Goal: Task Accomplishment & Management: Complete application form

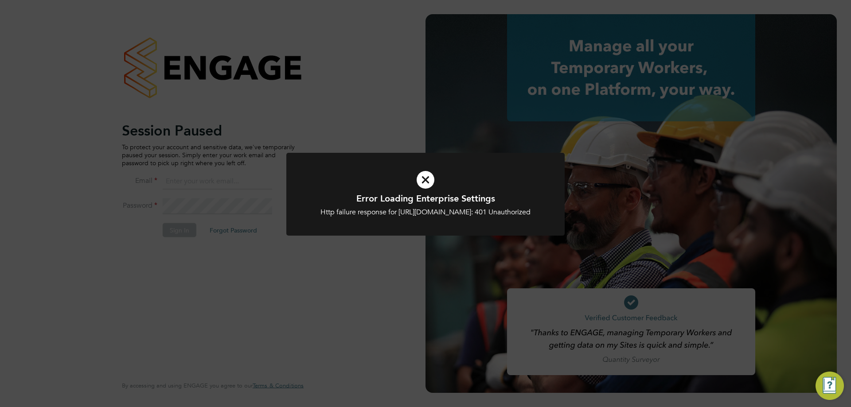
type input "rclarke@frlondon.co.uk"
click at [436, 152] on div "Error Loading Enterprise Settings Http failure response for https://bromak.app.…" at bounding box center [425, 203] width 851 height 407
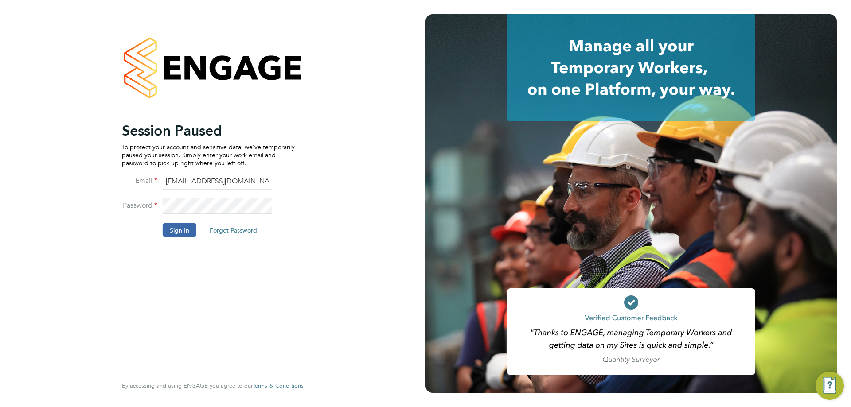
click at [429, 160] on div at bounding box center [630, 203] width 411 height 379
click at [175, 228] on button "Sign In" at bounding box center [180, 230] width 34 height 14
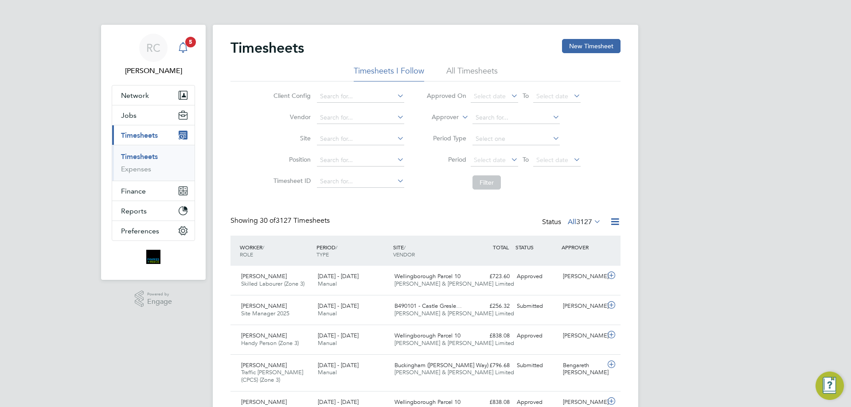
click at [185, 50] on icon "Main navigation" at bounding box center [183, 47] width 11 height 11
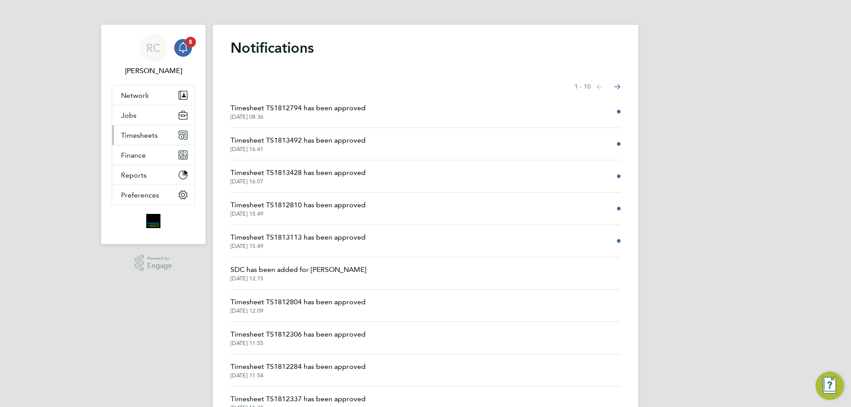
click at [145, 133] on span "Timesheets" at bounding box center [139, 135] width 37 height 8
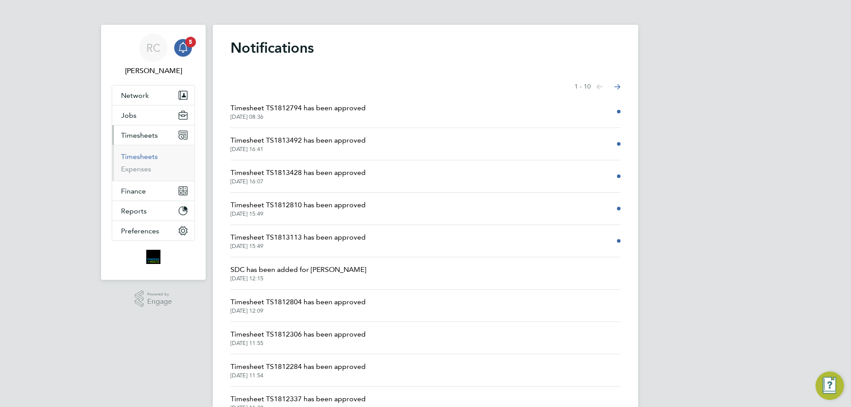
click at [143, 157] on link "Timesheets" at bounding box center [139, 156] width 37 height 8
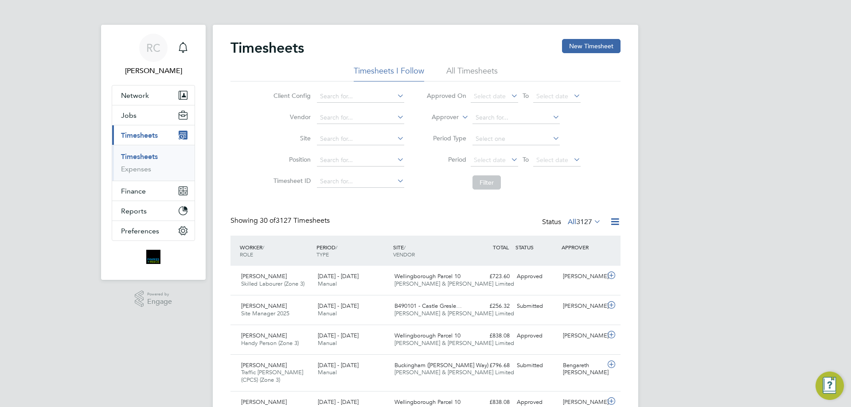
scroll to position [23, 77]
click at [189, 48] on div "Main navigation" at bounding box center [183, 48] width 18 height 18
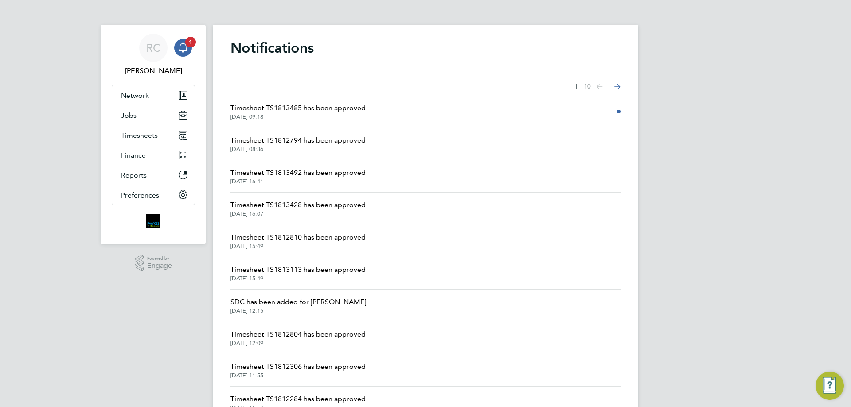
click at [314, 108] on span "Timesheet TS1813485 has been approved" at bounding box center [297, 108] width 135 height 11
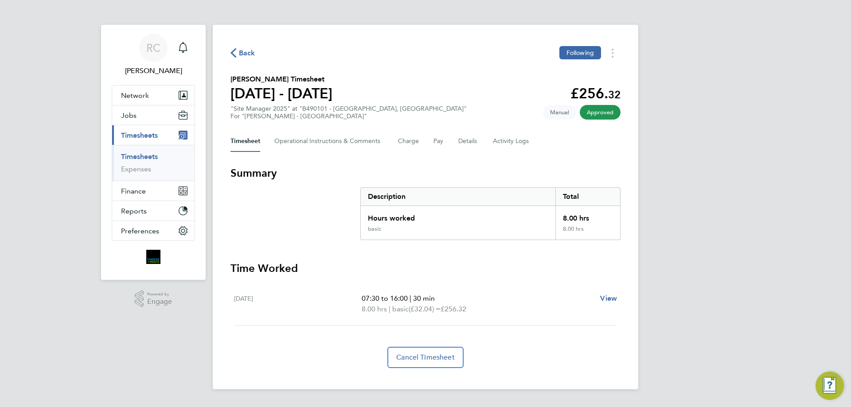
click at [145, 149] on ul "Timesheets Expenses" at bounding box center [153, 163] width 82 height 36
click at [144, 153] on link "Timesheets" at bounding box center [139, 156] width 37 height 8
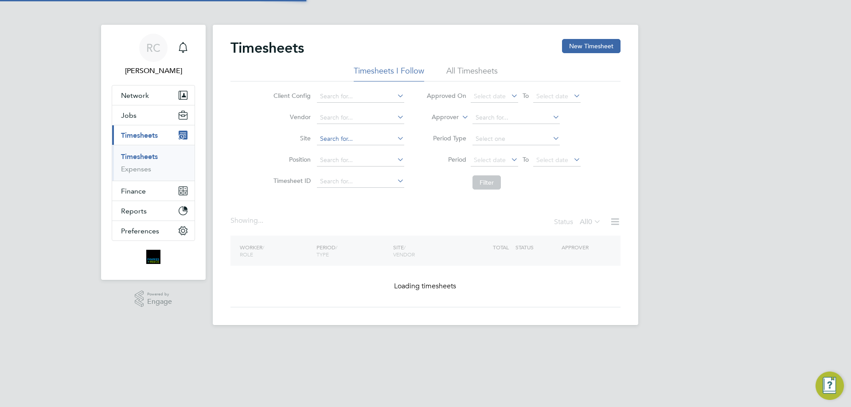
click at [344, 141] on input at bounding box center [360, 139] width 87 height 12
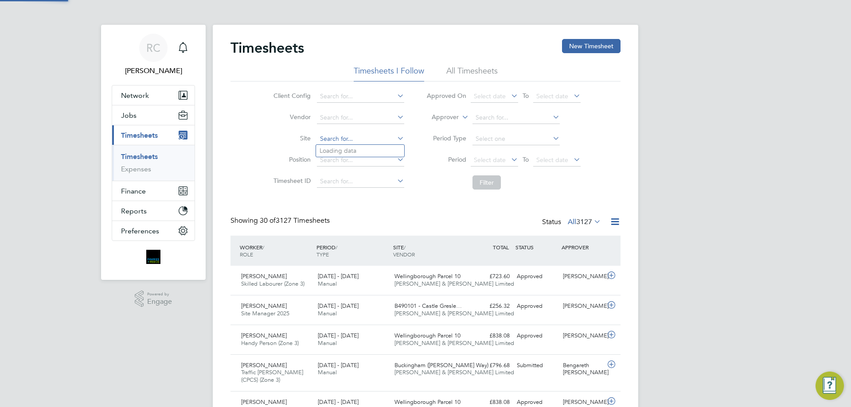
scroll to position [23, 77]
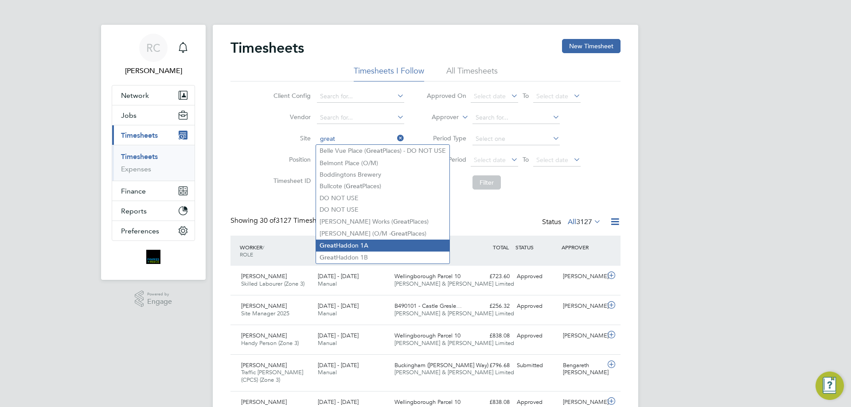
click at [371, 244] on li "Great Haddon 1A" at bounding box center [382, 246] width 133 height 12
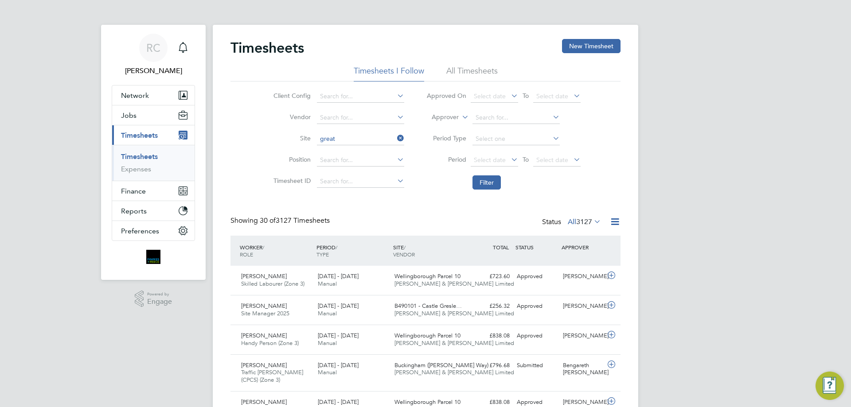
type input "Great Haddon 1A"
click at [487, 179] on button "Filter" at bounding box center [486, 182] width 28 height 14
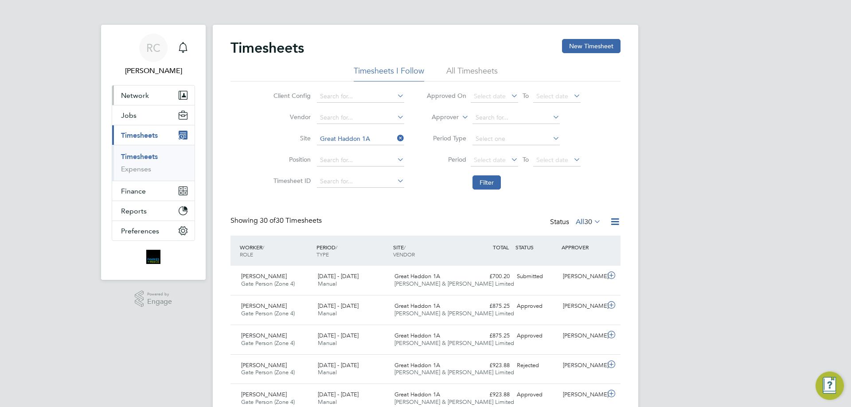
click at [144, 99] on span "Network" at bounding box center [135, 95] width 28 height 8
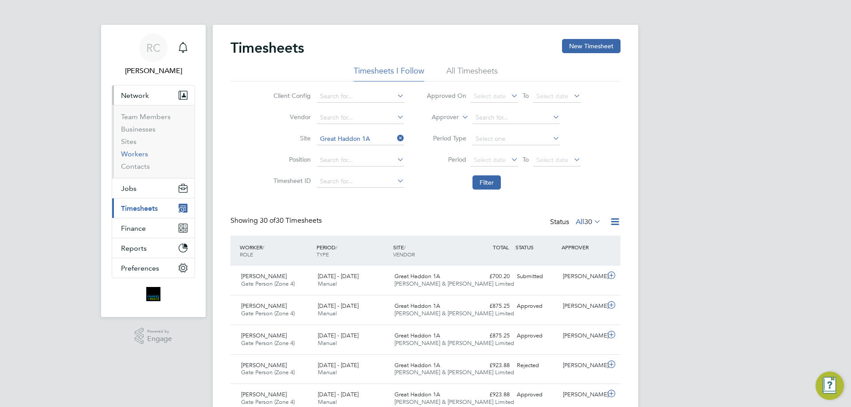
click at [138, 157] on link "Workers" at bounding box center [134, 154] width 27 height 8
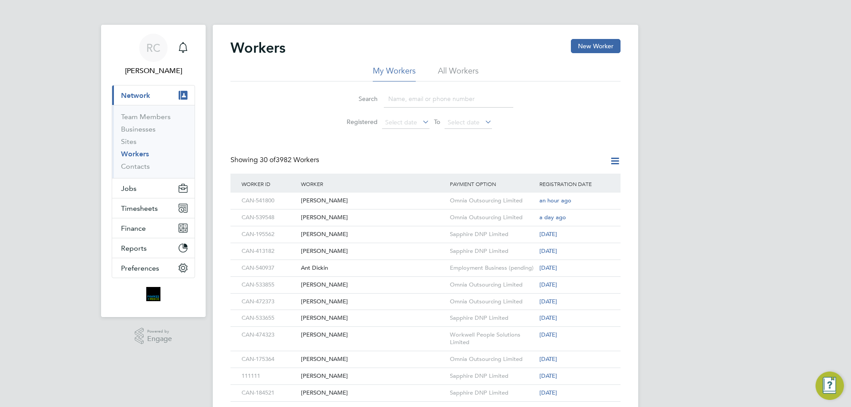
click at [399, 102] on input at bounding box center [448, 98] width 129 height 17
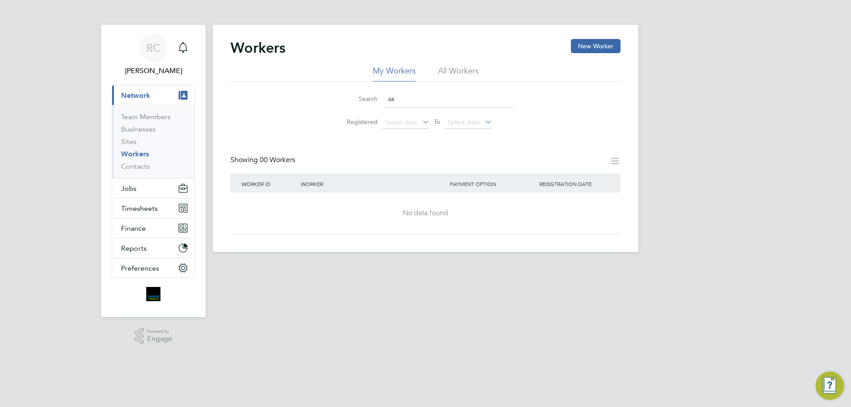
type input "s"
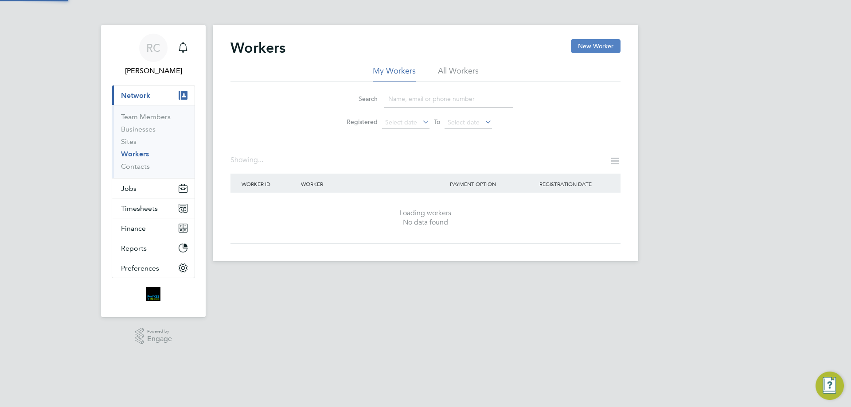
click at [588, 42] on button "New Worker" at bounding box center [596, 46] width 50 height 14
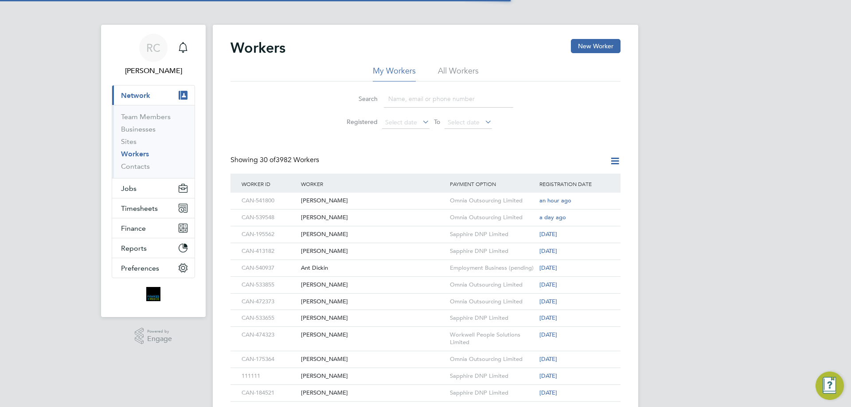
scroll to position [754, 235]
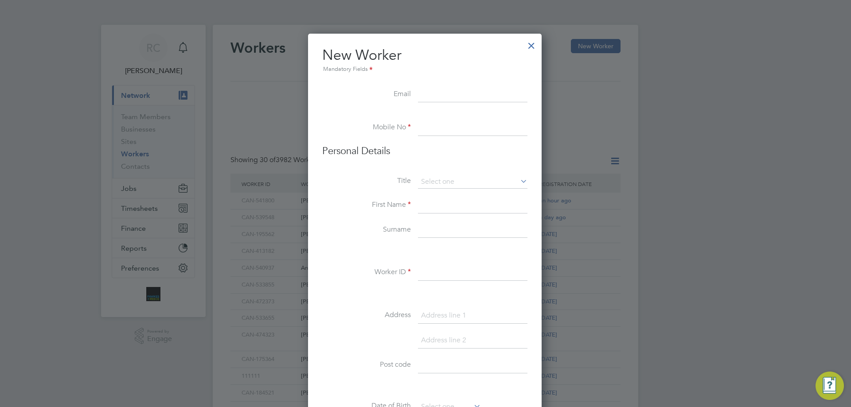
click at [458, 98] on input at bounding box center [472, 95] width 109 height 16
paste input "SALMANAWKUM2@GMAIL.COM"
type input "SALMANAWKUM2@GMAIL.COM"
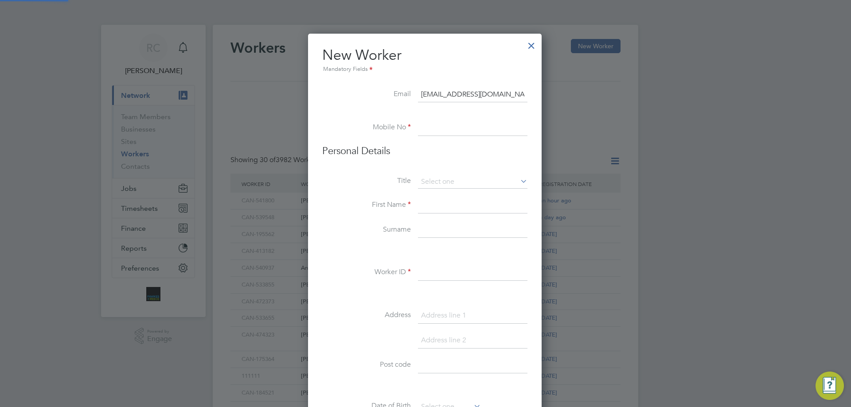
click at [445, 119] on li at bounding box center [424, 115] width 205 height 9
click at [441, 127] on input at bounding box center [472, 128] width 109 height 16
click at [443, 133] on input at bounding box center [472, 128] width 109 height 16
paste input "07786415903"
type input "07786415903"
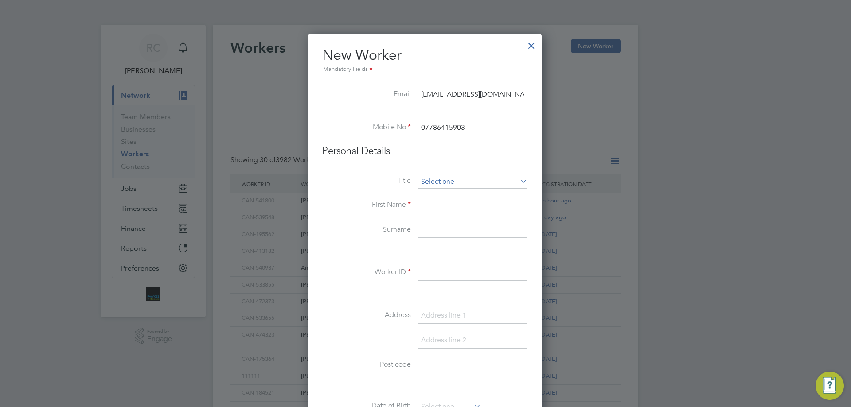
click at [447, 184] on input at bounding box center [472, 181] width 109 height 13
click at [439, 196] on li "Mr" at bounding box center [472, 195] width 110 height 12
type input "Mr"
click at [460, 212] on input at bounding box center [472, 206] width 109 height 16
type input "Salman"
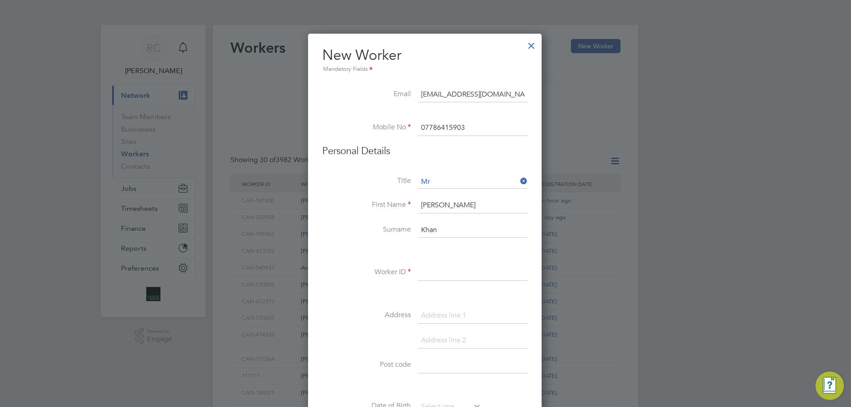
type input "Khan"
click at [448, 285] on li "Worker ID" at bounding box center [424, 277] width 205 height 25
click at [450, 276] on input at bounding box center [472, 273] width 109 height 16
paste input "CAN-245641"
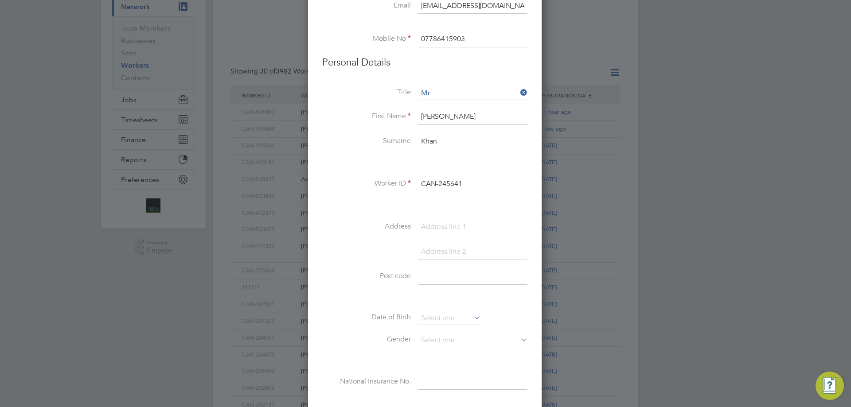
scroll to position [222, 0]
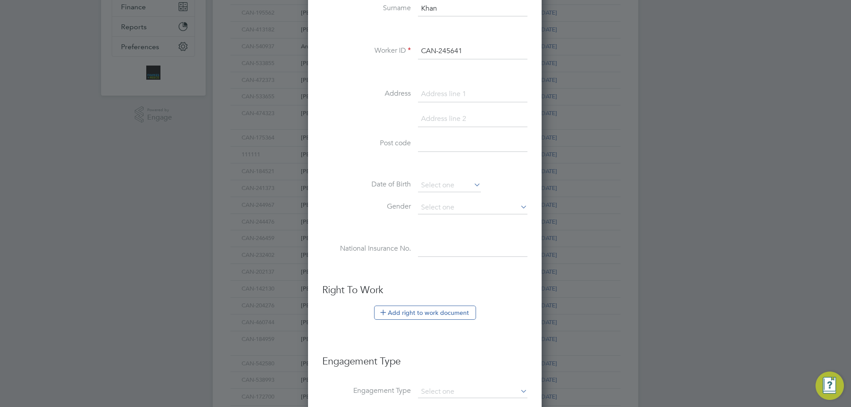
type input "CAN-245641"
click at [448, 89] on input at bounding box center [472, 94] width 109 height 16
type input "37 Gaisford Road"
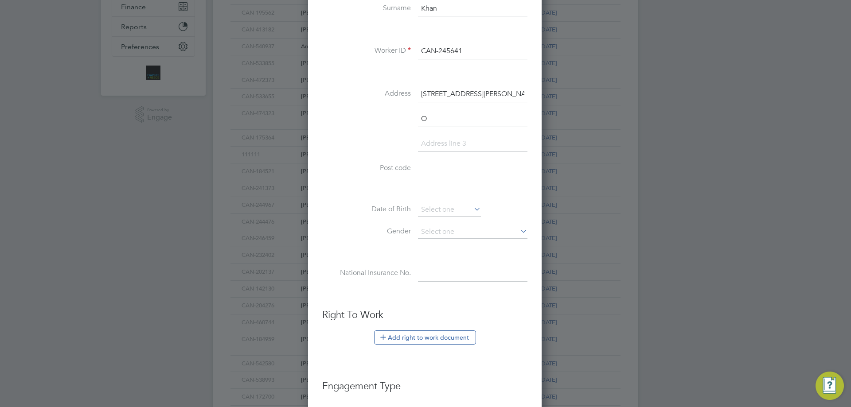
scroll to position [779, 235]
type input "Oxford"
type input "OX4 3LH"
click at [439, 210] on input at bounding box center [449, 209] width 63 height 13
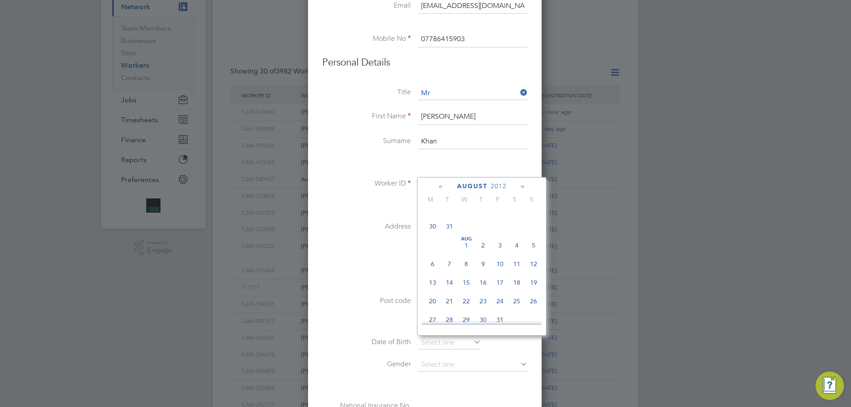
scroll to position [44, 0]
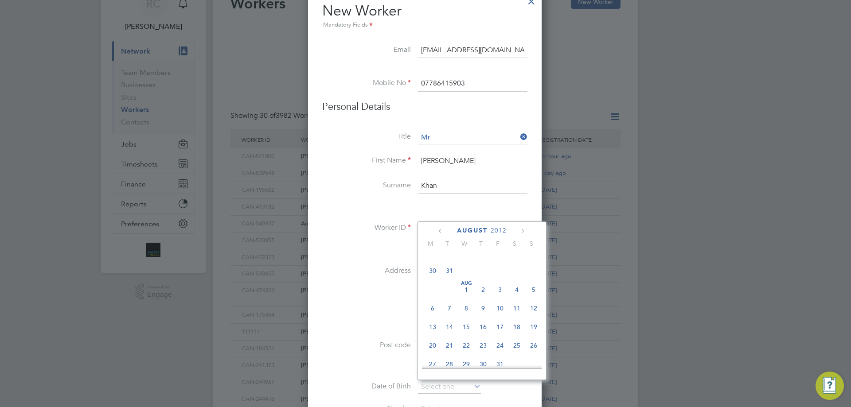
click at [498, 232] on span "2012" at bounding box center [499, 231] width 16 height 8
click at [516, 260] on span "1996" at bounding box center [516, 253] width 17 height 17
click at [453, 280] on span "2" at bounding box center [449, 276] width 17 height 17
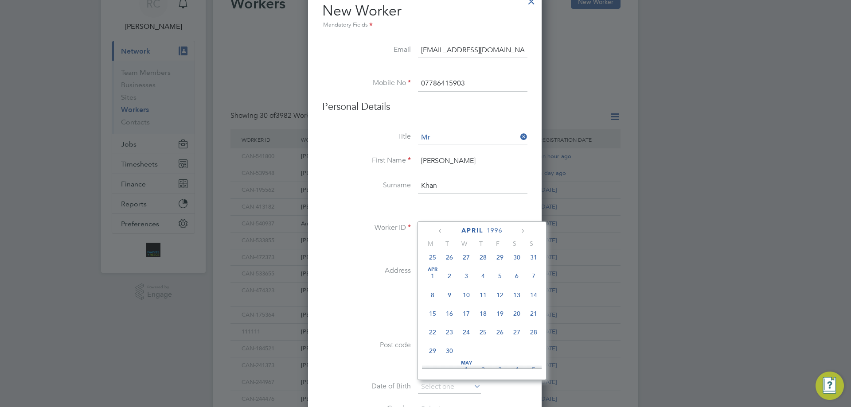
type input "02 Apr 1996"
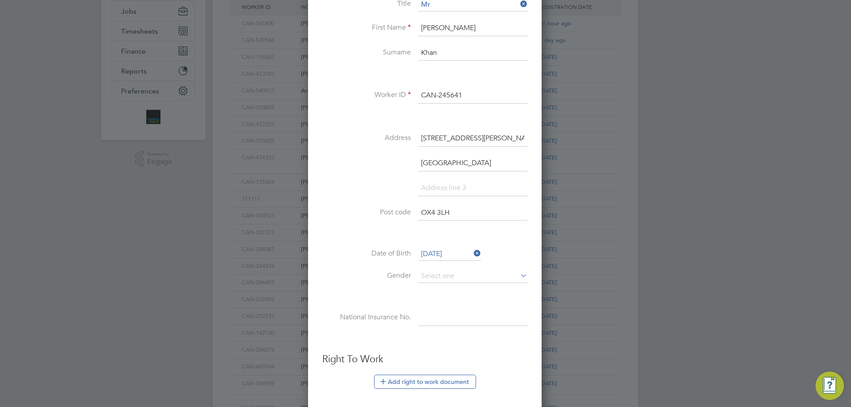
scroll to position [355, 0]
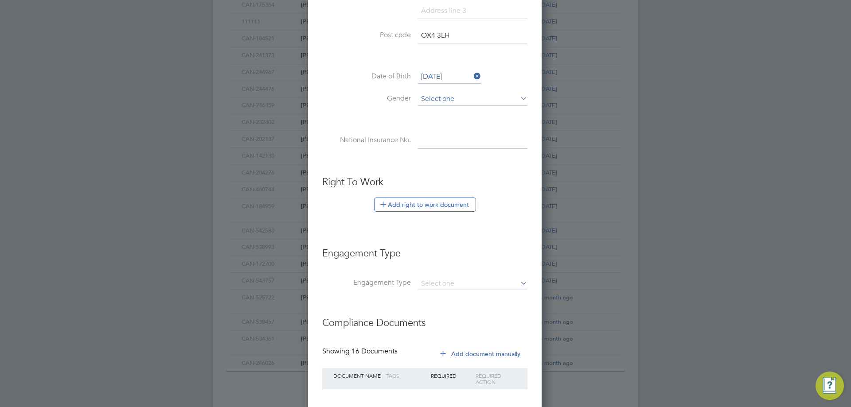
click at [451, 100] on input at bounding box center [472, 99] width 109 height 13
click at [445, 113] on li "Male" at bounding box center [472, 112] width 110 height 12
type input "Male"
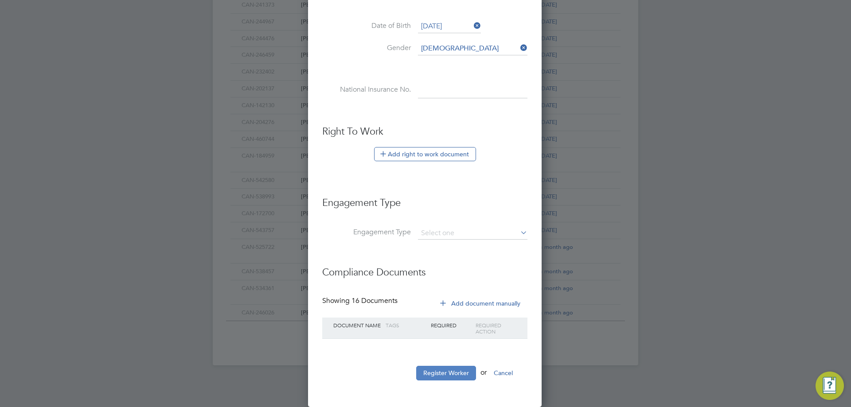
click at [456, 375] on button "Register Worker" at bounding box center [446, 373] width 60 height 14
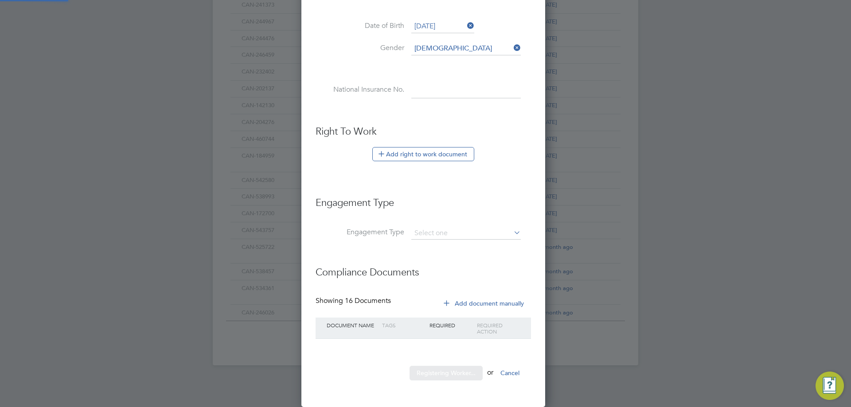
scroll to position [0, 0]
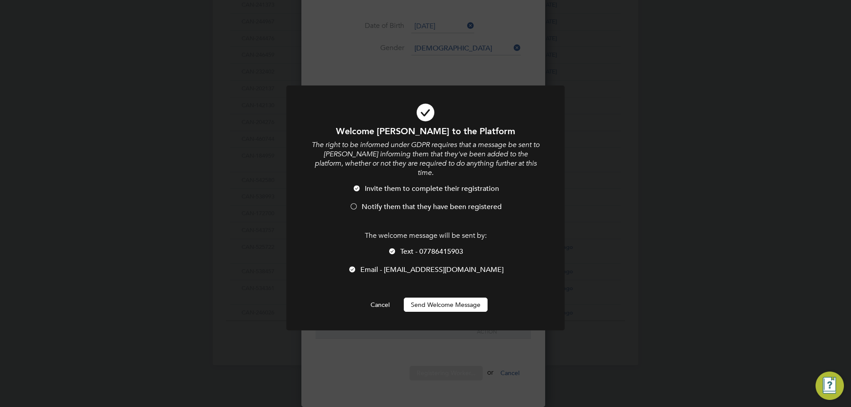
click at [407, 203] on span "Notify them that they have been registered" at bounding box center [432, 207] width 140 height 9
click at [410, 247] on span "Text - 07786415903" at bounding box center [431, 251] width 63 height 9
click at [434, 298] on button "Send Welcome Message" at bounding box center [446, 305] width 84 height 14
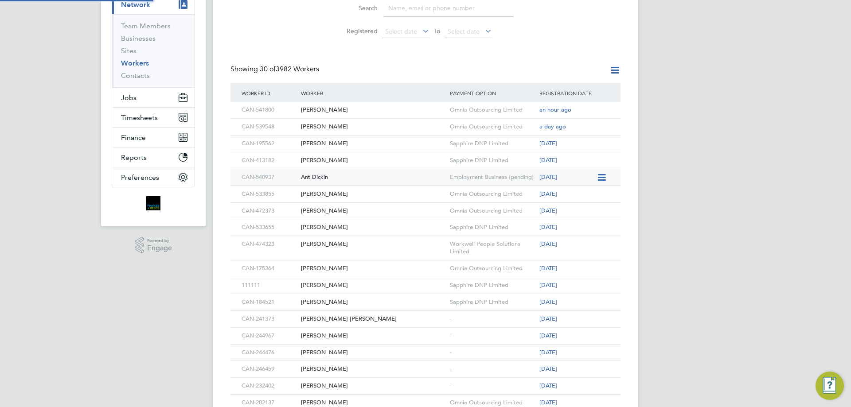
scroll to position [0, 0]
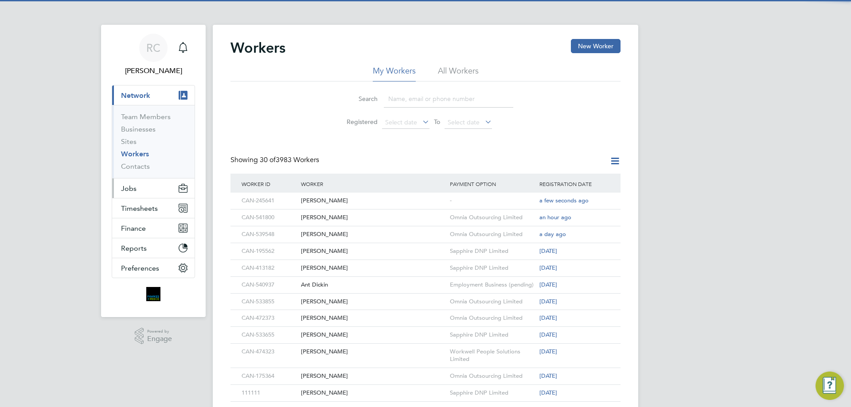
click at [146, 182] on button "Jobs" at bounding box center [153, 188] width 82 height 19
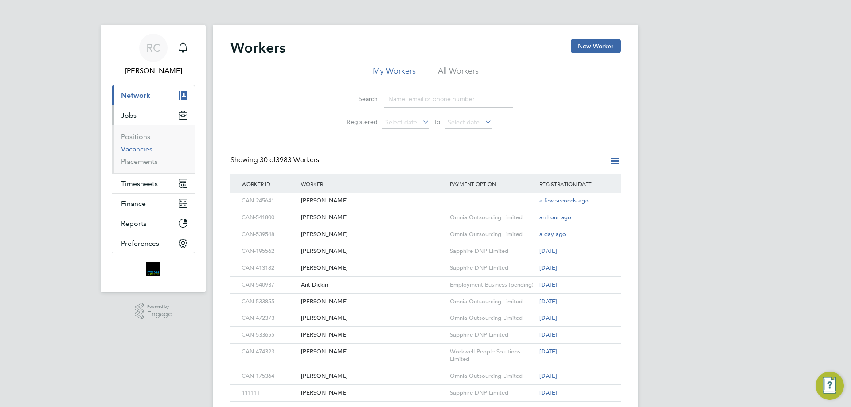
click at [144, 149] on link "Vacancies" at bounding box center [136, 149] width 31 height 8
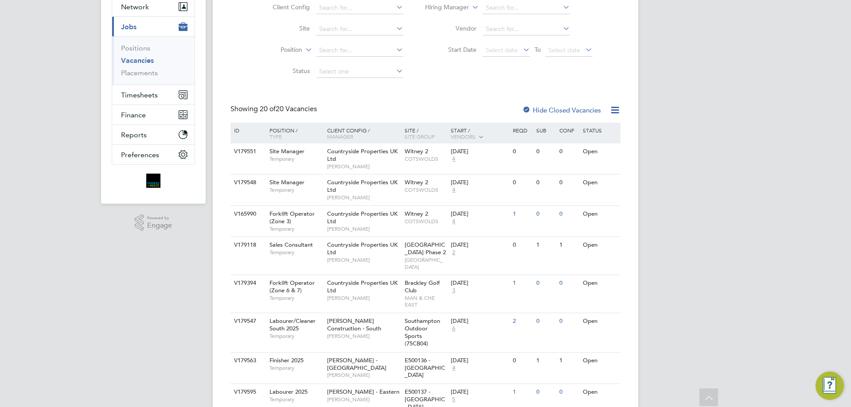
scroll to position [222, 0]
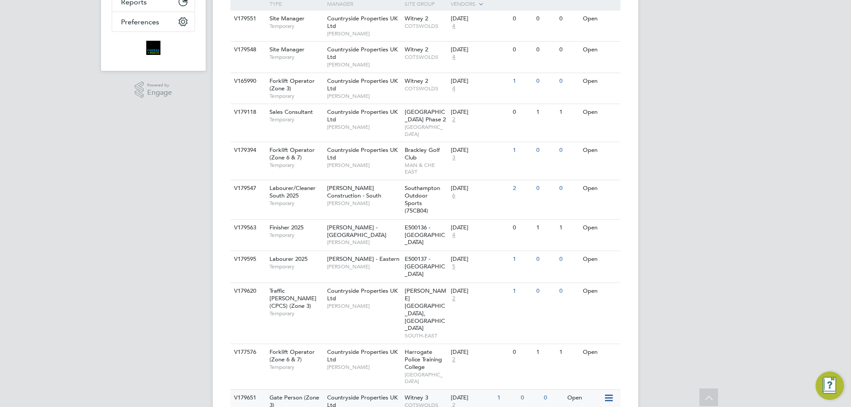
click at [472, 394] on div "[DATE]" at bounding box center [472, 398] width 42 height 8
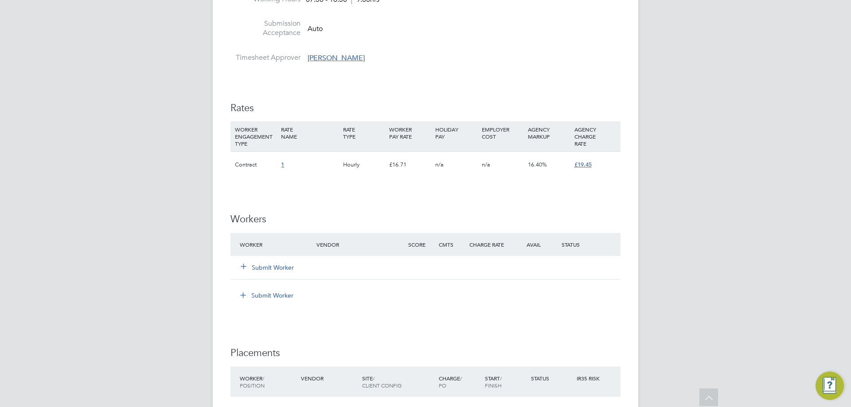
click at [260, 265] on button "Submit Worker" at bounding box center [267, 267] width 53 height 9
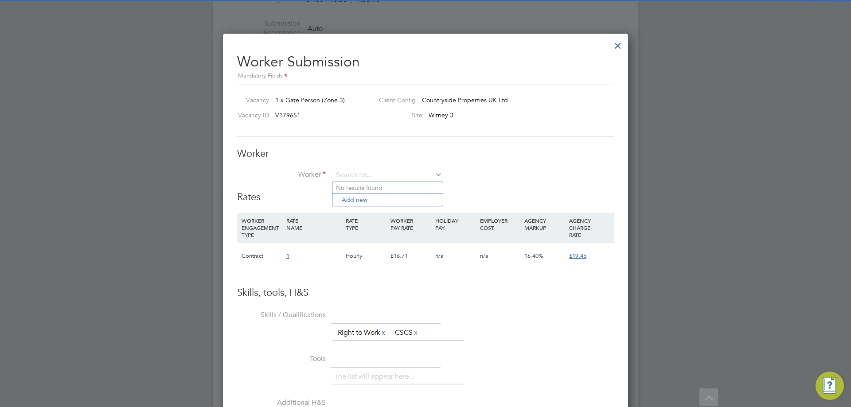
scroll to position [538, 405]
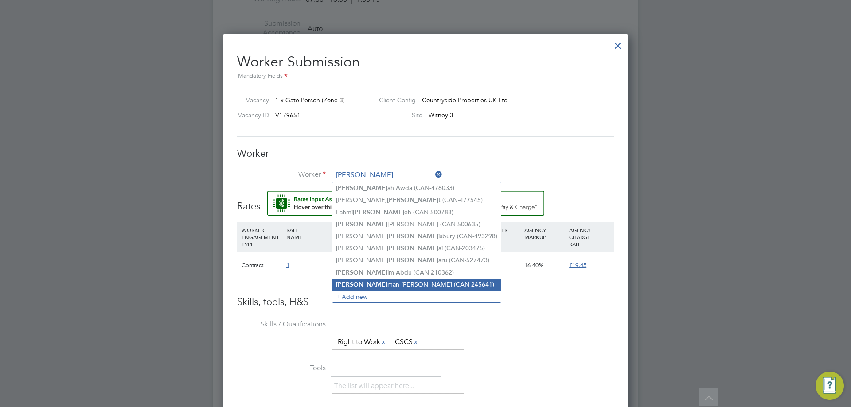
click at [380, 279] on li "[PERSON_NAME] (CAN-245641)" at bounding box center [416, 285] width 168 height 12
type input "[PERSON_NAME] (CAN-245641)"
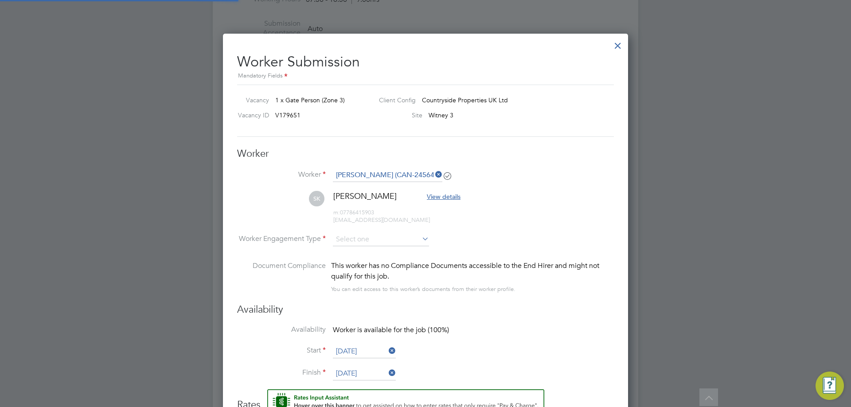
scroll to position [746, 405]
click at [368, 240] on input at bounding box center [381, 240] width 96 height 13
click at [364, 250] on li "Contract" at bounding box center [380, 252] width 97 height 12
type input "Contract"
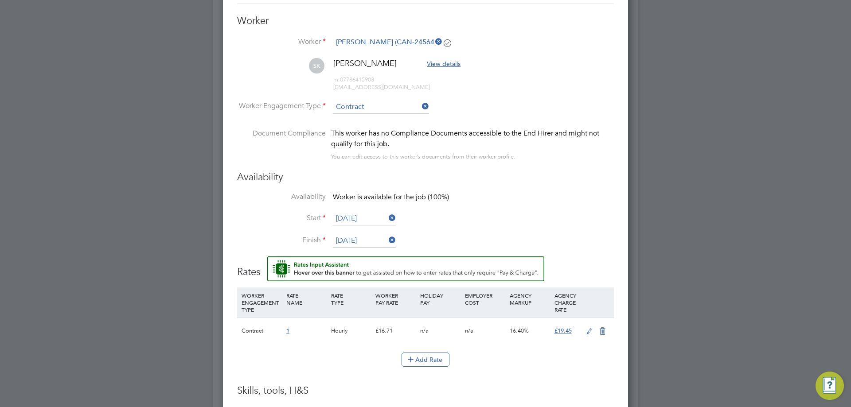
click at [365, 216] on input "[DATE]" at bounding box center [364, 218] width 63 height 13
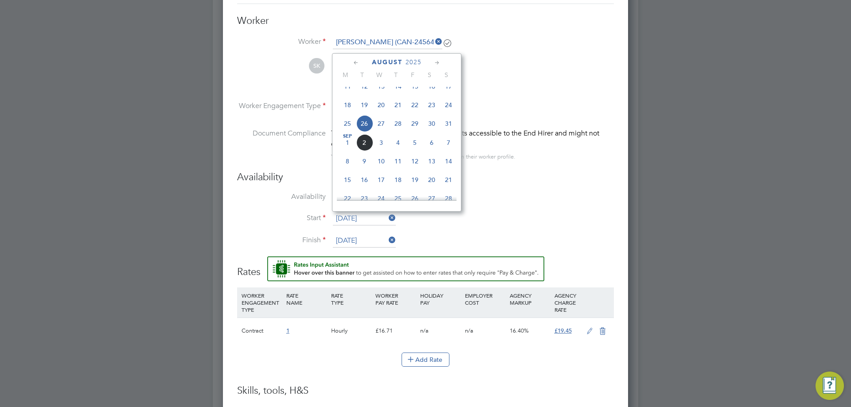
click at [573, 225] on li "Start [DATE]" at bounding box center [425, 223] width 377 height 22
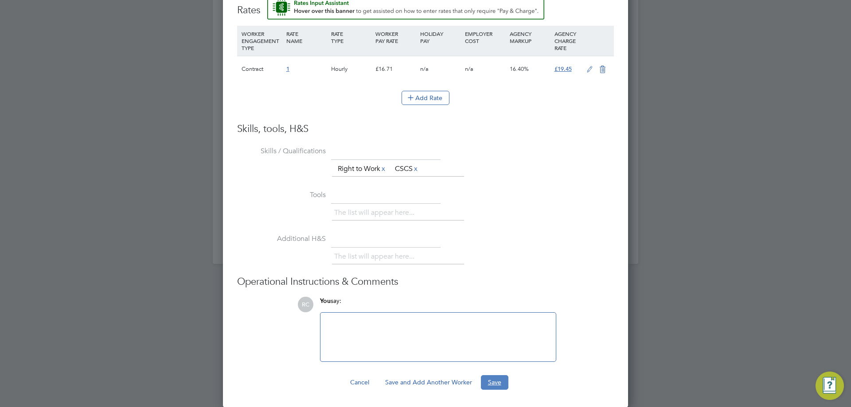
click at [498, 385] on button "Save" at bounding box center [494, 382] width 27 height 14
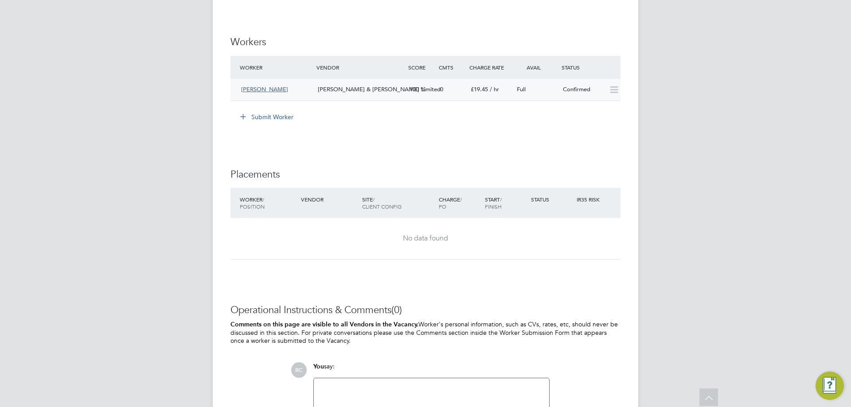
click at [431, 89] on div "100" at bounding box center [421, 89] width 31 height 15
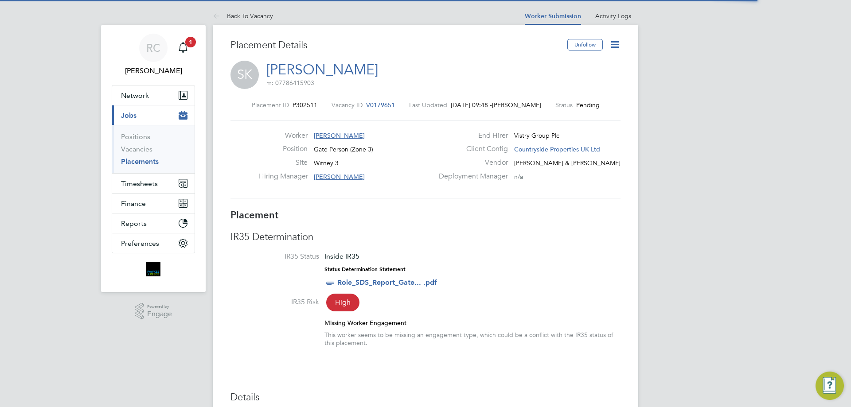
click at [615, 45] on icon at bounding box center [614, 44] width 11 height 11
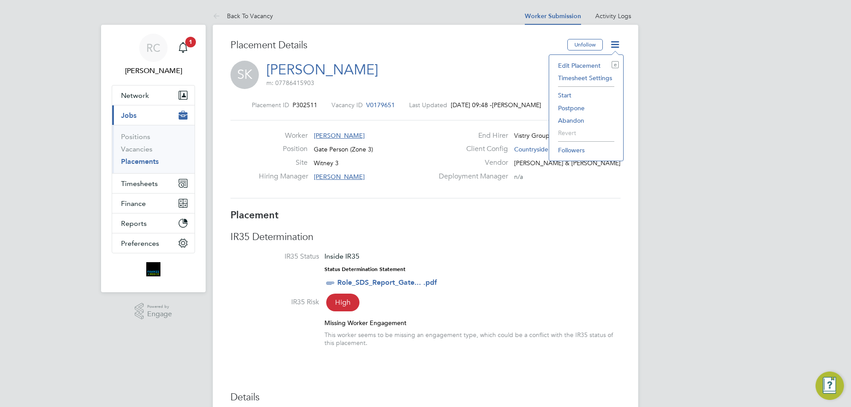
click at [562, 93] on li "Start" at bounding box center [585, 95] width 65 height 12
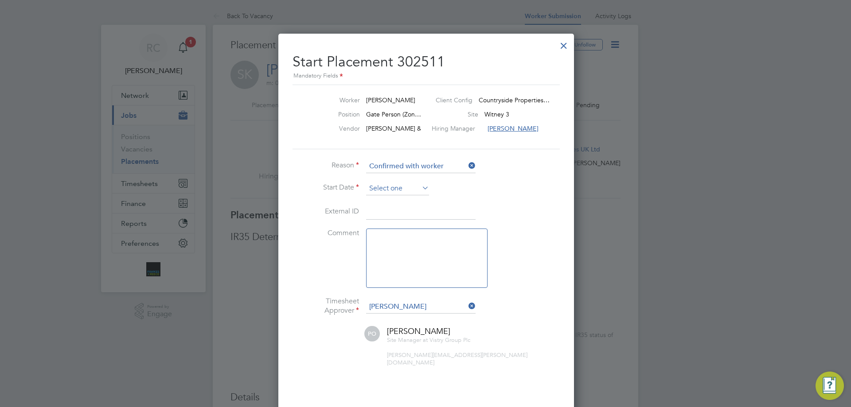
click at [396, 188] on input at bounding box center [397, 188] width 63 height 13
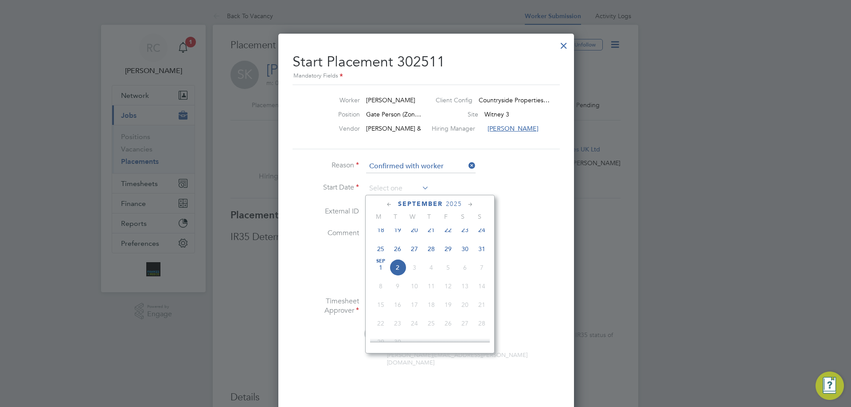
click at [397, 256] on span "26" at bounding box center [397, 249] width 17 height 17
type input "[DATE]"
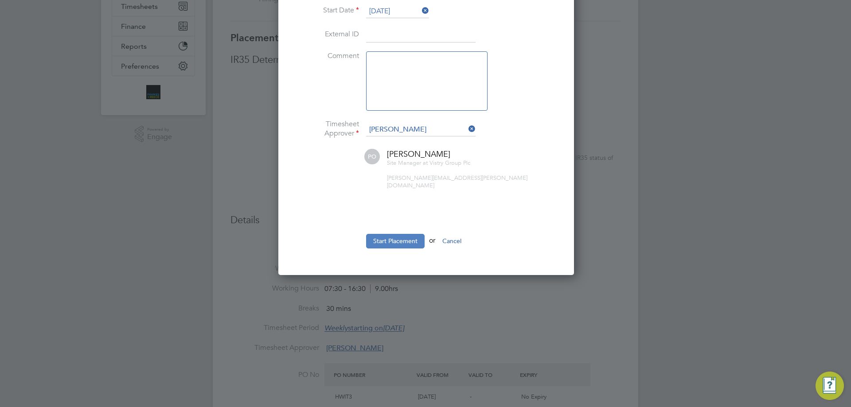
click at [399, 241] on button "Start Placement" at bounding box center [395, 241] width 58 height 14
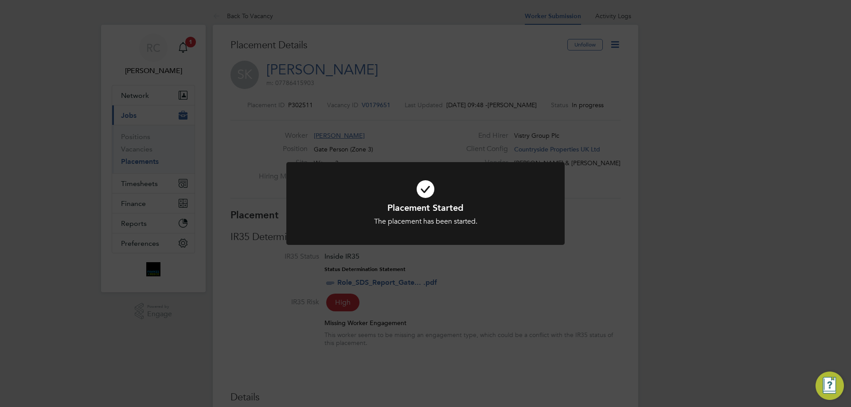
click at [213, 144] on div "Placement Started The placement has been started. Cancel Okay" at bounding box center [425, 203] width 851 height 407
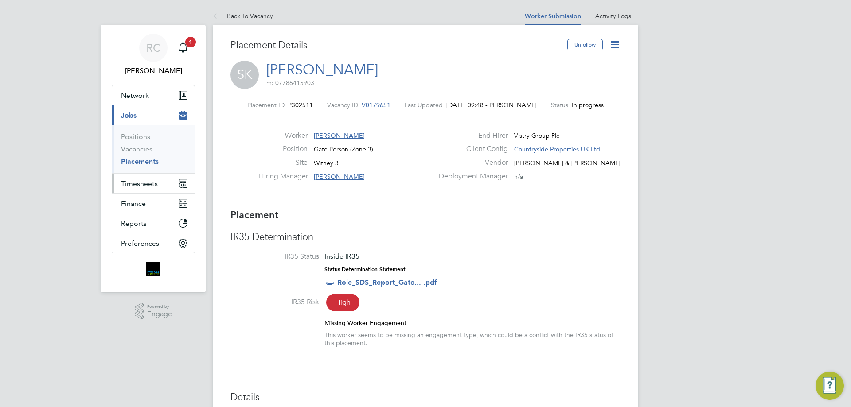
click at [151, 184] on span "Timesheets" at bounding box center [139, 183] width 37 height 8
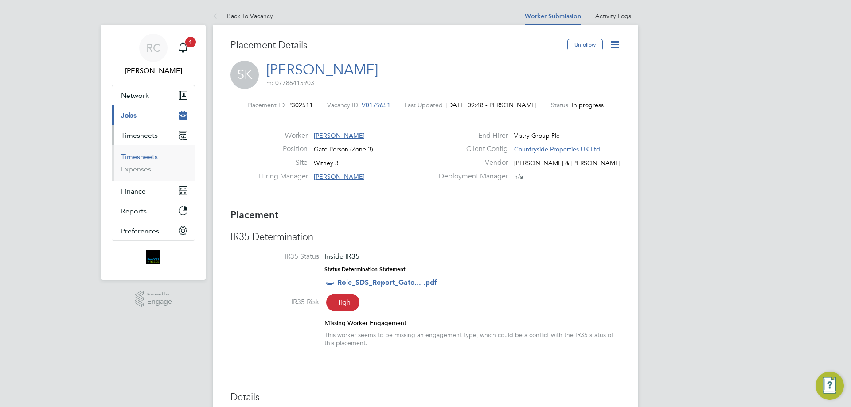
click at [140, 152] on link "Timesheets" at bounding box center [139, 156] width 37 height 8
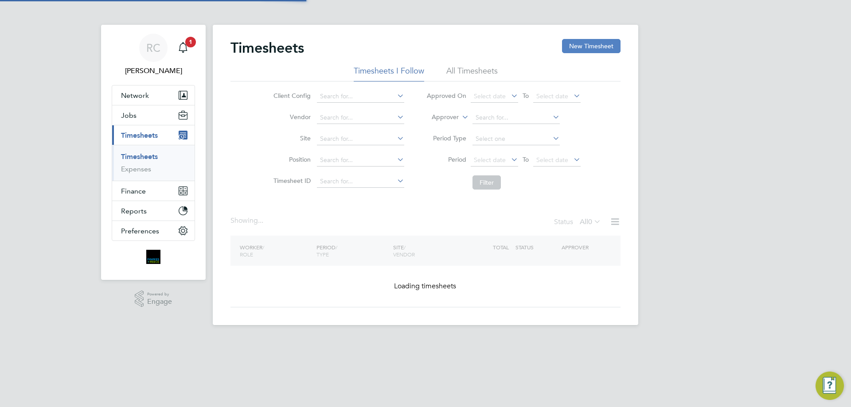
click at [591, 49] on button "New Timesheet" at bounding box center [591, 46] width 58 height 14
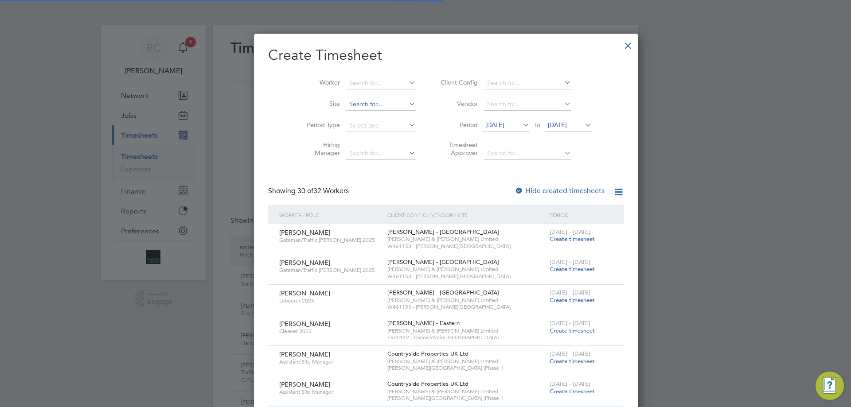
click at [355, 107] on input at bounding box center [381, 104] width 70 height 12
click at [360, 125] on li "Witn ey 3" at bounding box center [360, 128] width 70 height 12
type input "Witney 3"
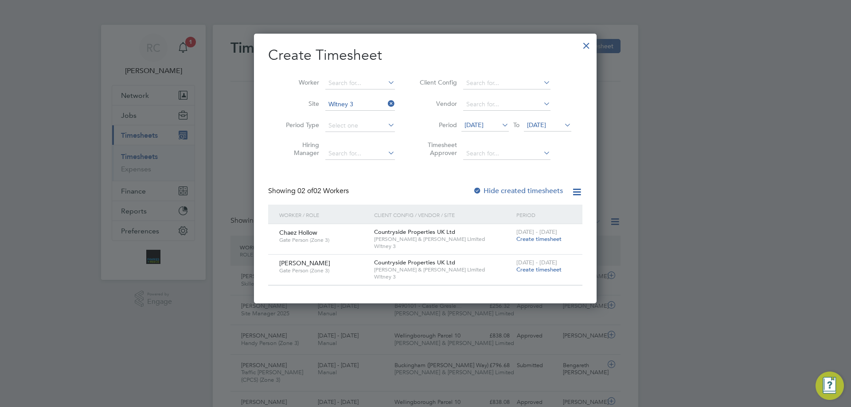
click at [543, 268] on span "Create timesheet" at bounding box center [538, 270] width 45 height 8
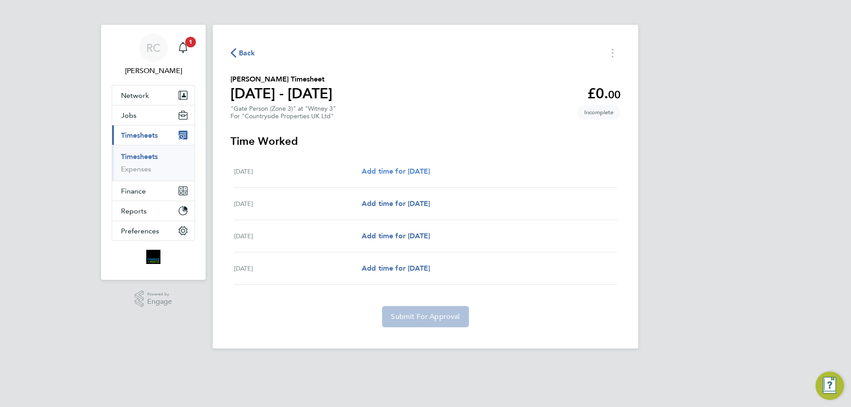
click at [419, 175] on span "Add time for [DATE]" at bounding box center [396, 171] width 68 height 8
select select "30"
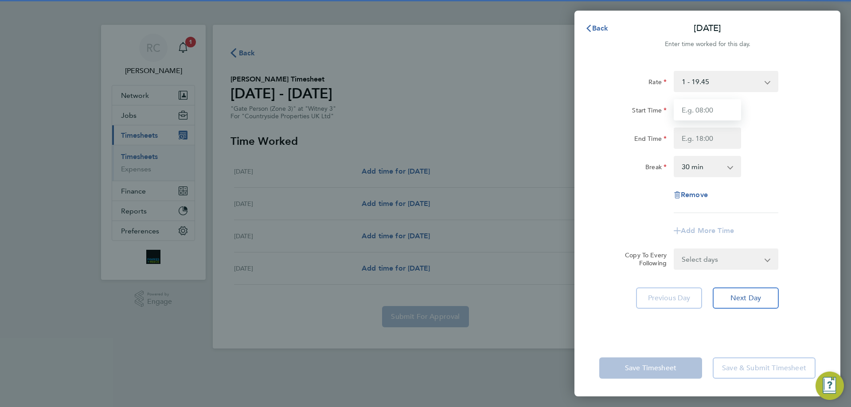
click at [695, 109] on input "Start Time" at bounding box center [707, 109] width 67 height 21
type input "07:30"
type input "16:30"
click at [686, 164] on select "0 min 15 min 30 min 45 min 60 min 75 min 90 min" at bounding box center [701, 166] width 55 height 19
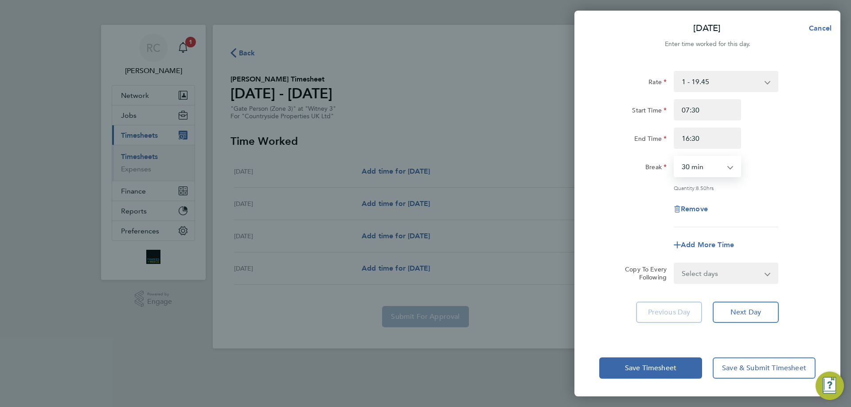
select select "0"
click at [674, 157] on select "0 min 15 min 30 min 45 min 60 min 75 min 90 min" at bounding box center [701, 166] width 55 height 19
click at [755, 199] on div "Remove" at bounding box center [707, 209] width 223 height 21
click at [732, 273] on select "Select days Day [DATE] [DATE] [DATE]" at bounding box center [720, 273] width 93 height 19
click at [766, 259] on form "Rate 1 - 19.45 Start Time 07:30 End Time 16:30 Break 0 min 15 min 30 min 45 min…" at bounding box center [707, 177] width 216 height 213
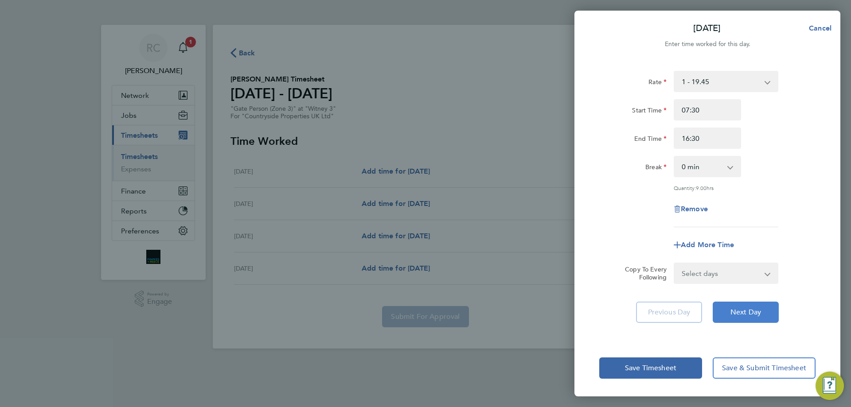
click at [749, 305] on button "Next Day" at bounding box center [746, 312] width 66 height 21
select select "30"
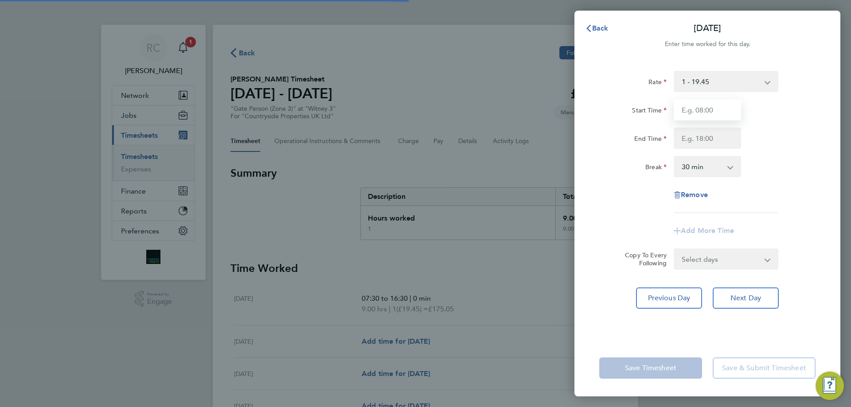
click at [692, 117] on input "Start Time" at bounding box center [707, 109] width 67 height 21
type input "07:30"
type input "16:30"
click at [684, 168] on select "0 min 15 min 30 min 45 min 60 min 75 min 90 min" at bounding box center [701, 166] width 55 height 19
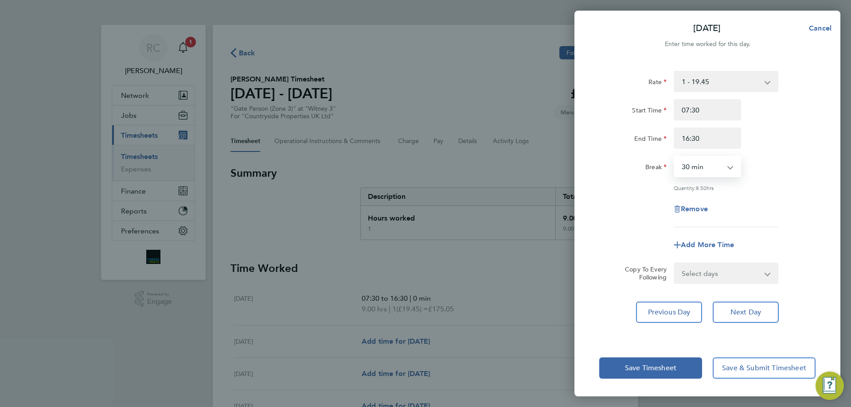
select select "0"
click at [674, 157] on select "0 min 15 min 30 min 45 min 60 min 75 min 90 min" at bounding box center [701, 166] width 55 height 19
drag, startPoint x: 749, startPoint y: 310, endPoint x: 726, endPoint y: 240, distance: 73.8
click at [750, 311] on span "Next Day" at bounding box center [745, 312] width 31 height 9
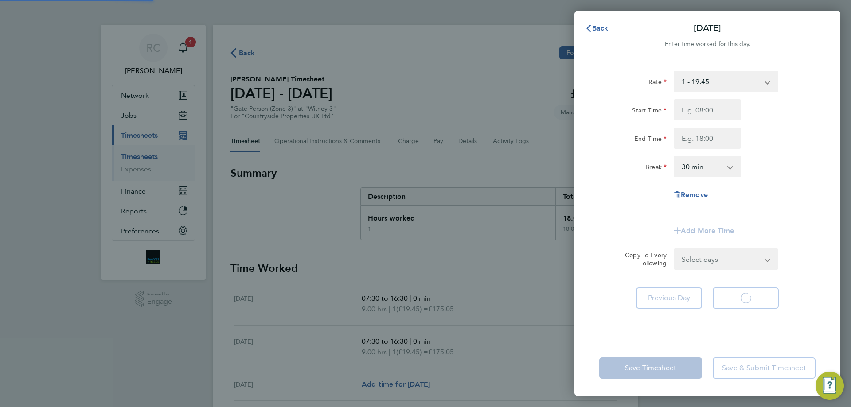
select select "30"
click at [709, 115] on input "Start Time" at bounding box center [707, 109] width 67 height 21
type input "07:30"
type input "16:30"
click at [705, 167] on select "0 min 15 min 30 min 45 min 60 min 75 min 90 min" at bounding box center [701, 166] width 55 height 19
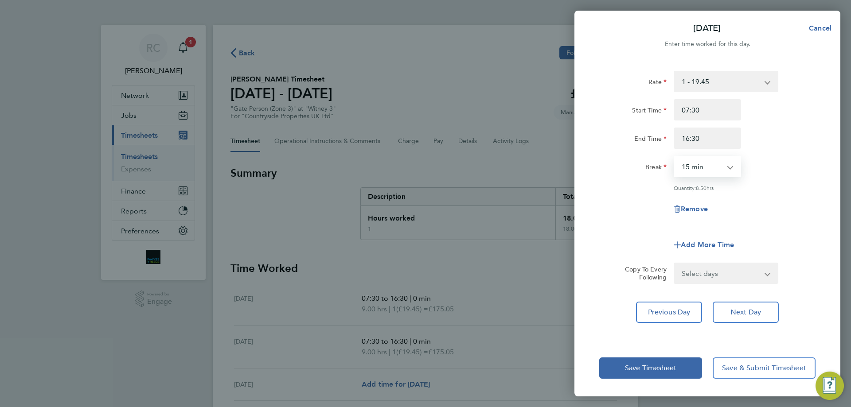
click at [674, 157] on select "0 min 15 min 30 min 45 min 60 min 75 min 90 min" at bounding box center [701, 166] width 55 height 19
click at [741, 300] on div "Rate 1 - 19.45 Start Time 07:30 End Time 16:30 Break 0 min 15 min 30 min 45 min…" at bounding box center [707, 200] width 266 height 280
click at [716, 162] on select "0 min 15 min 30 min 45 min 60 min 75 min 90 min" at bounding box center [701, 166] width 55 height 19
select select "0"
click at [674, 157] on select "0 min 15 min 30 min 45 min 60 min 75 min 90 min" at bounding box center [701, 166] width 55 height 19
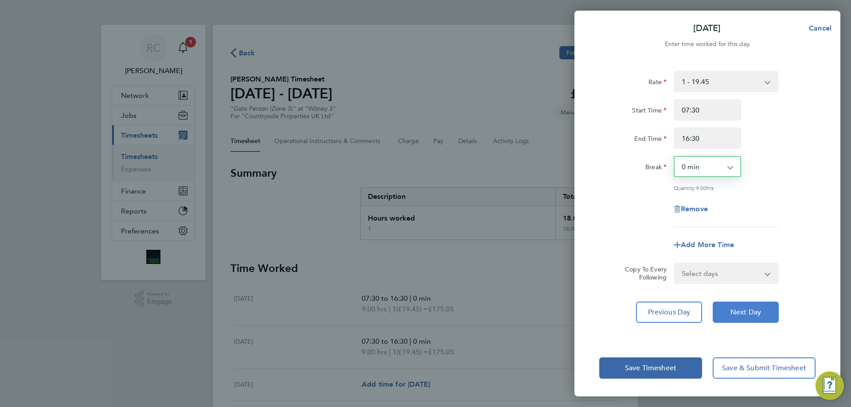
click at [749, 307] on button "Next Day" at bounding box center [746, 312] width 66 height 21
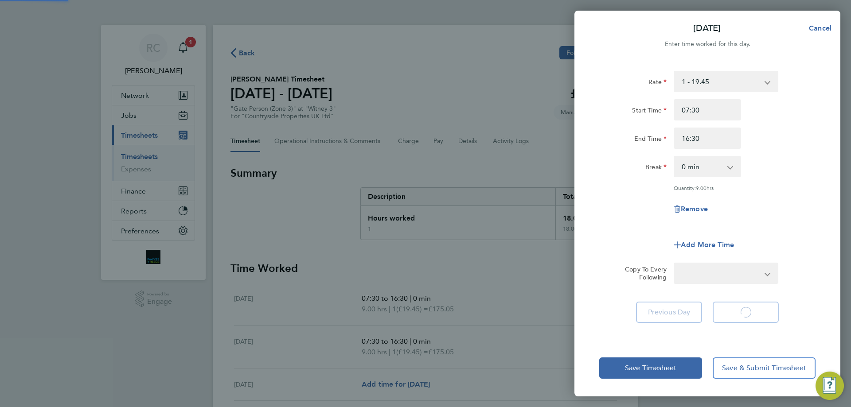
select select "30"
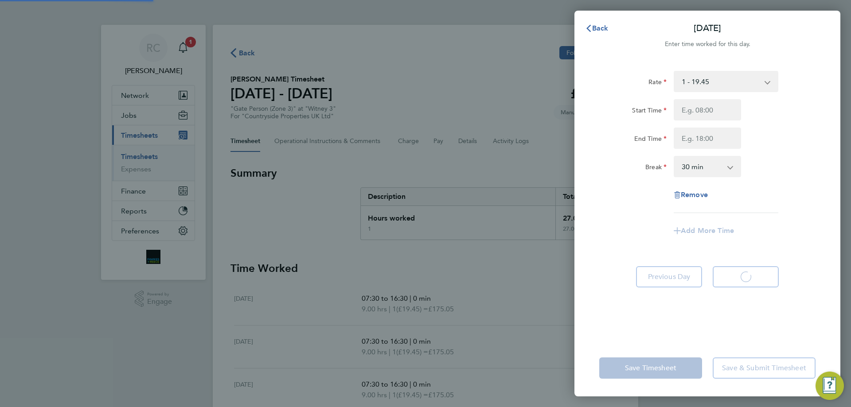
select select "30"
click at [705, 115] on input "Start Time" at bounding box center [707, 109] width 67 height 21
type input "07:30"
type input "16:30"
click at [690, 164] on select "0 min 15 min 30 min 45 min 60 min 75 min 90 min" at bounding box center [701, 166] width 55 height 19
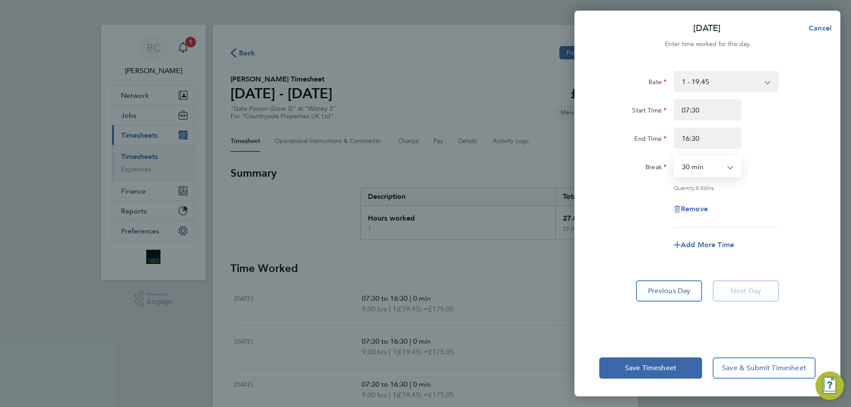
select select "0"
click at [674, 157] on select "0 min 15 min 30 min 45 min 60 min 75 min 90 min" at bounding box center [701, 166] width 55 height 19
click at [807, 191] on div "Rate 1 - 19.45 Start Time 07:30 End Time 16:30 Break 0 min 15 min 30 min 45 min…" at bounding box center [707, 149] width 216 height 156
click at [665, 367] on span "Save Timesheet" at bounding box center [650, 368] width 51 height 9
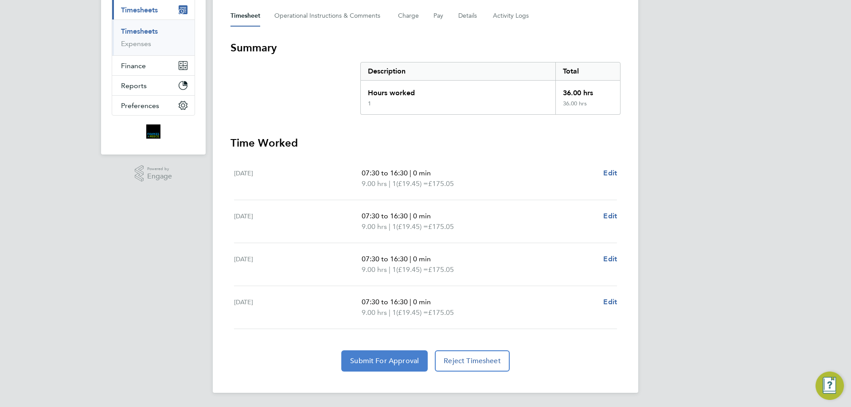
click at [377, 358] on span "Submit For Approval" at bounding box center [384, 361] width 69 height 9
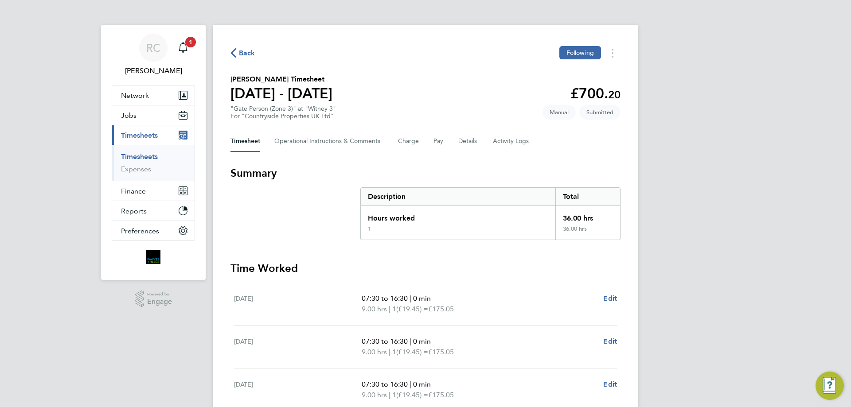
click at [137, 155] on link "Timesheets" at bounding box center [139, 156] width 37 height 8
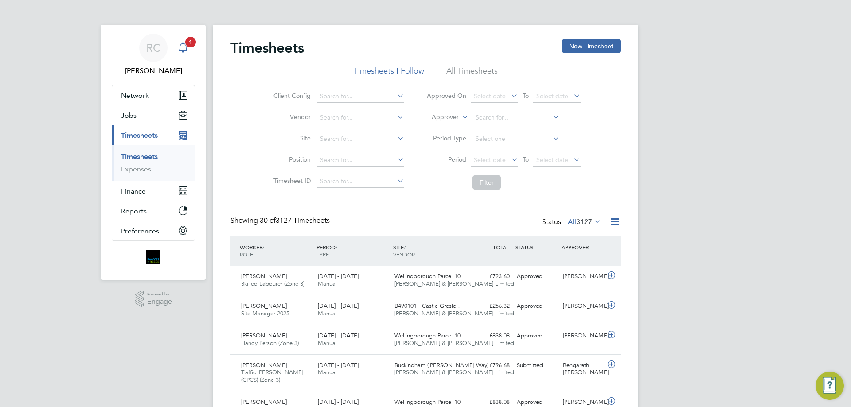
click at [183, 51] on icon "Main navigation" at bounding box center [183, 51] width 2 height 1
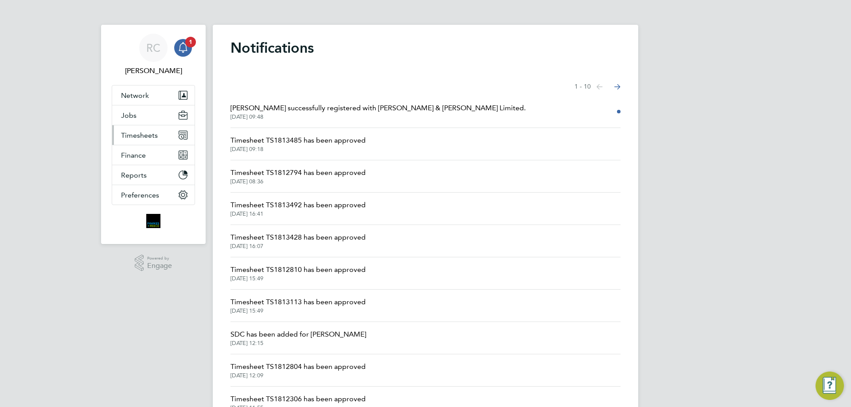
click at [144, 130] on button "Timesheets" at bounding box center [153, 134] width 82 height 19
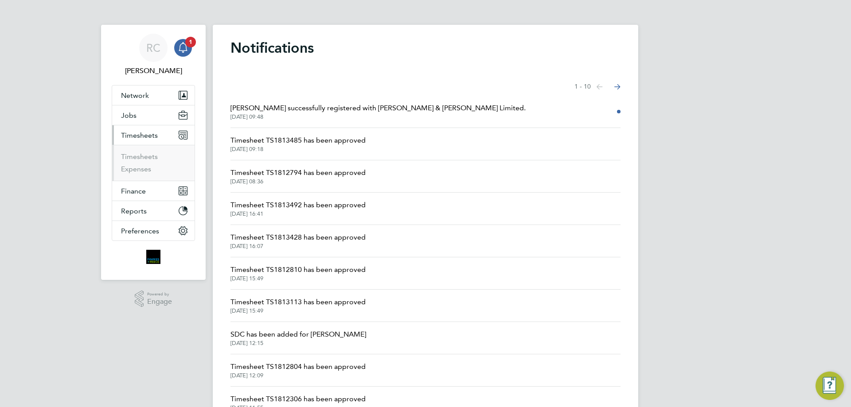
click at [140, 147] on ul "Timesheets Expenses" at bounding box center [153, 163] width 82 height 36
click at [140, 153] on link "Timesheets" at bounding box center [139, 156] width 37 height 8
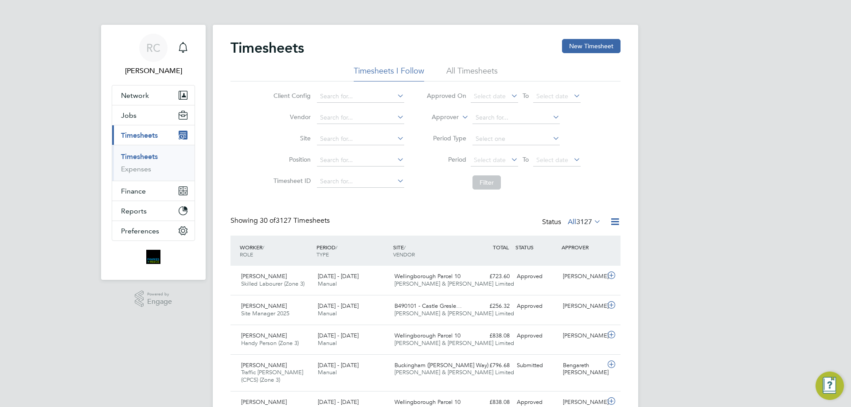
scroll to position [23, 77]
click at [190, 39] on span "2" at bounding box center [190, 42] width 11 height 11
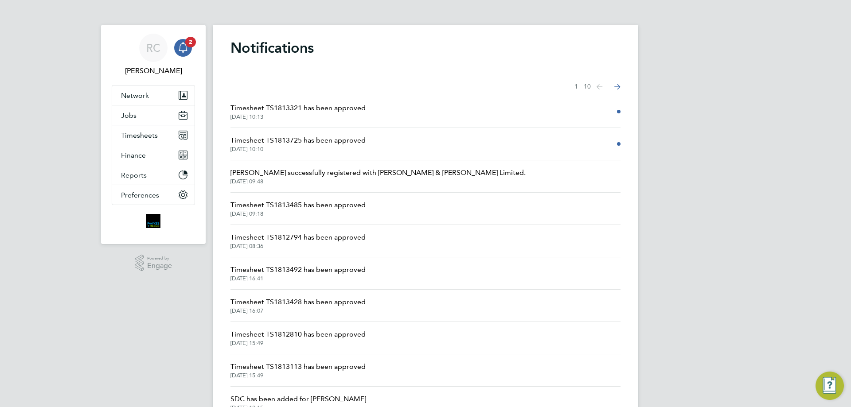
click at [329, 105] on span "Timesheet TS1813321 has been approved" at bounding box center [297, 108] width 135 height 11
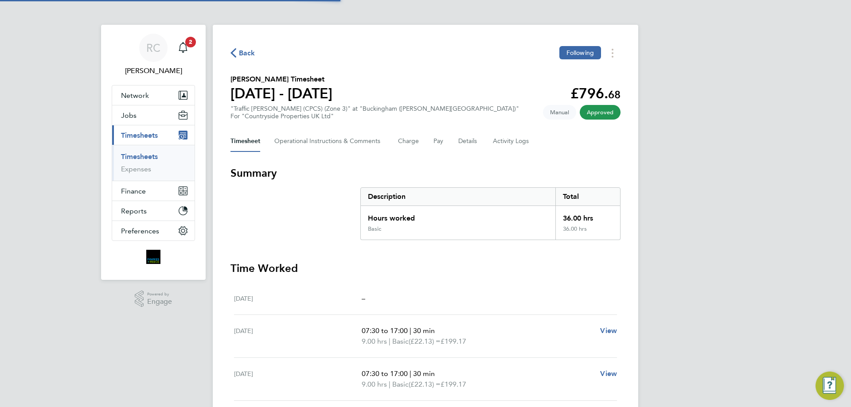
click at [231, 52] on icon "button" at bounding box center [233, 52] width 6 height 9
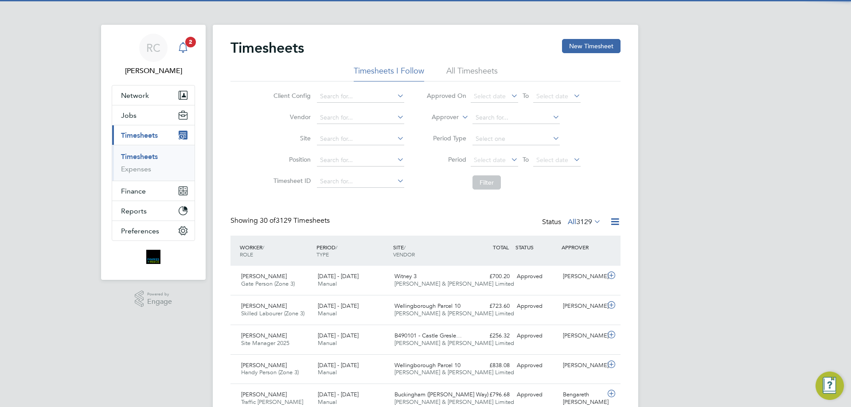
scroll to position [23, 77]
click at [181, 47] on icon "Main navigation" at bounding box center [183, 47] width 11 height 11
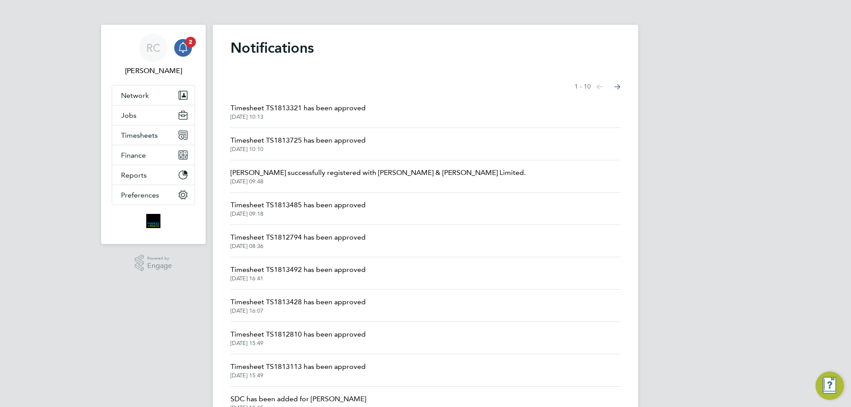
click at [323, 145] on span "Timesheet TS1813725 has been approved" at bounding box center [297, 140] width 135 height 11
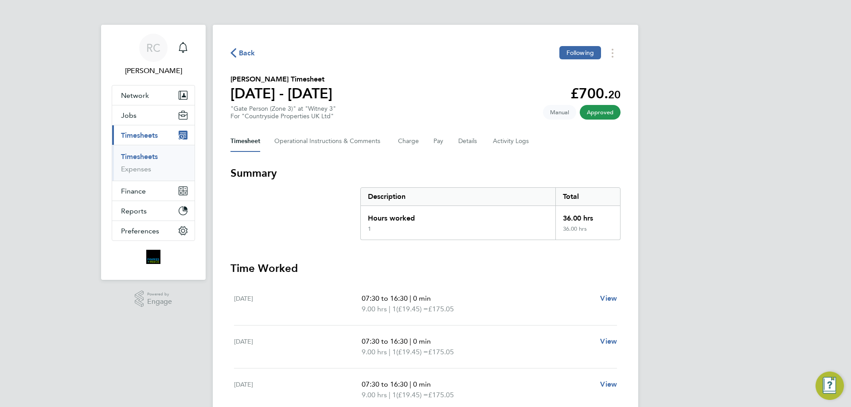
click at [252, 51] on span "Back" at bounding box center [247, 53] width 16 height 11
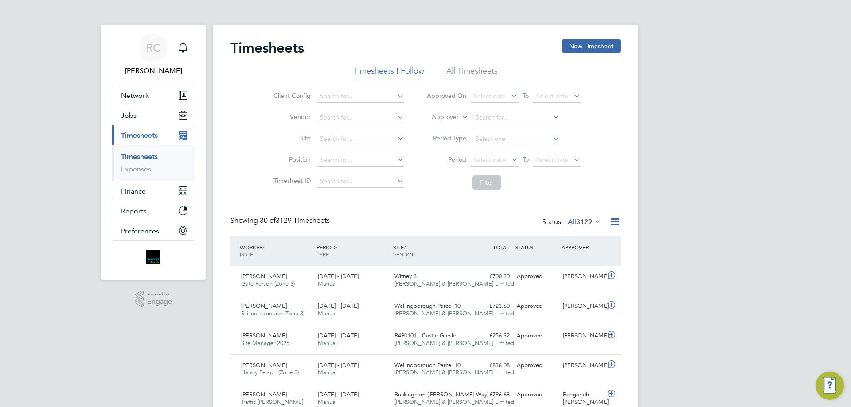
scroll to position [23, 77]
